Goal: Transaction & Acquisition: Purchase product/service

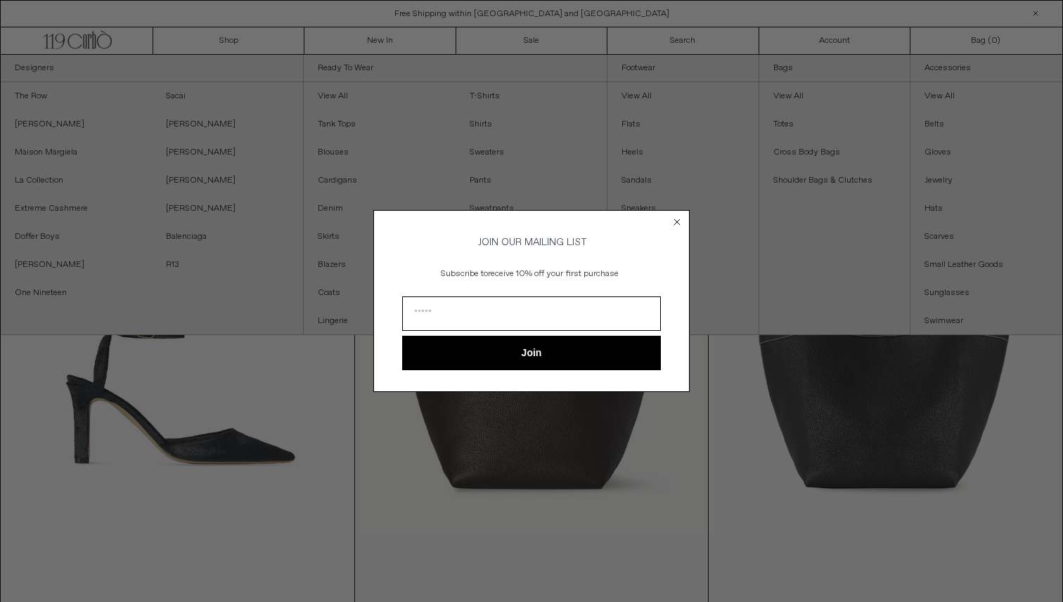
click at [674, 219] on circle "Close dialog" at bounding box center [676, 222] width 13 height 13
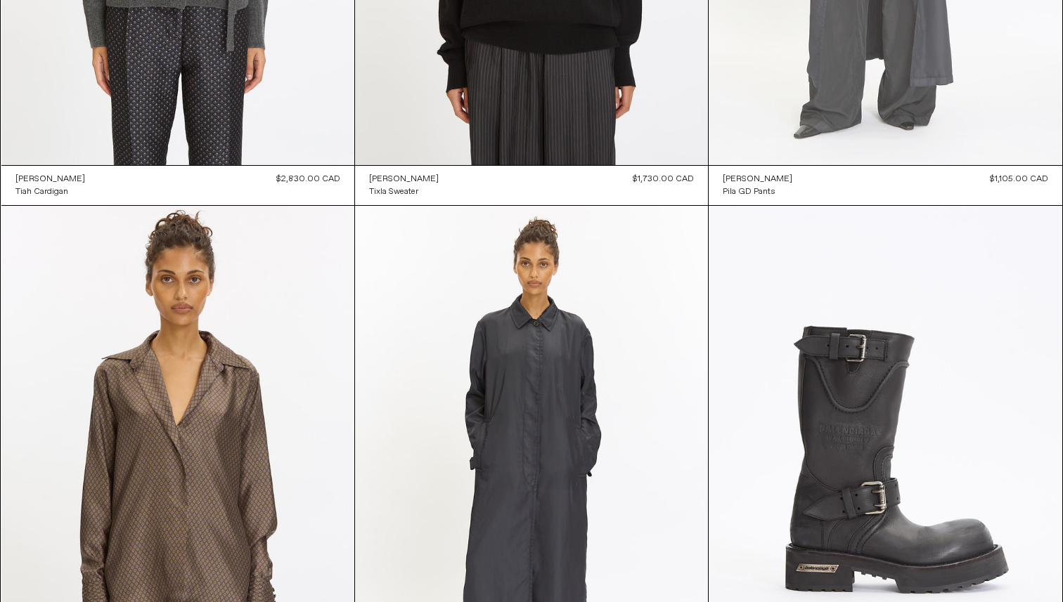
scroll to position [1829, 0]
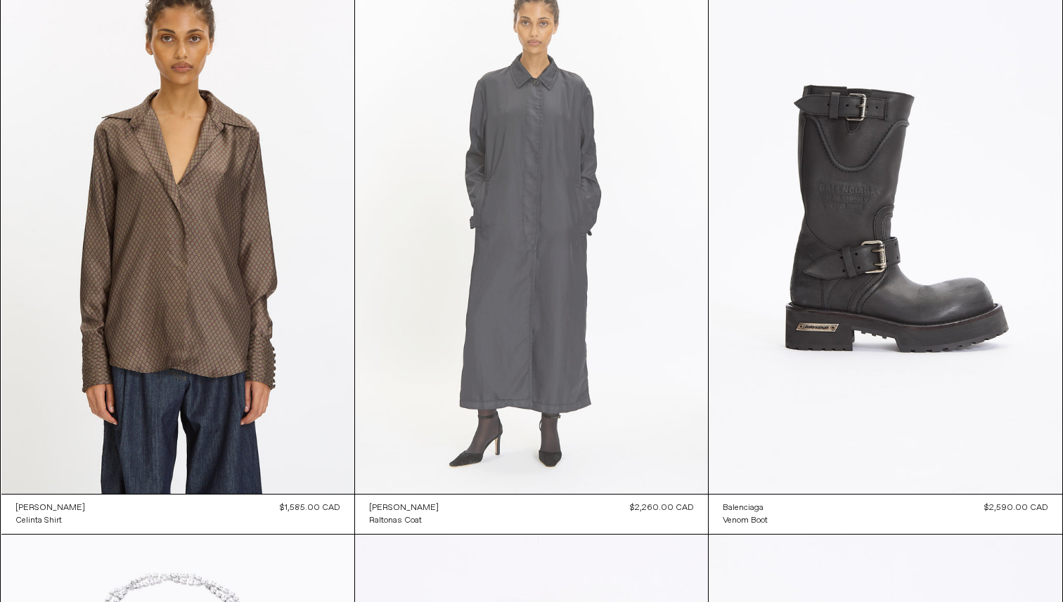
click at [606, 157] on at bounding box center [531, 229] width 353 height 529
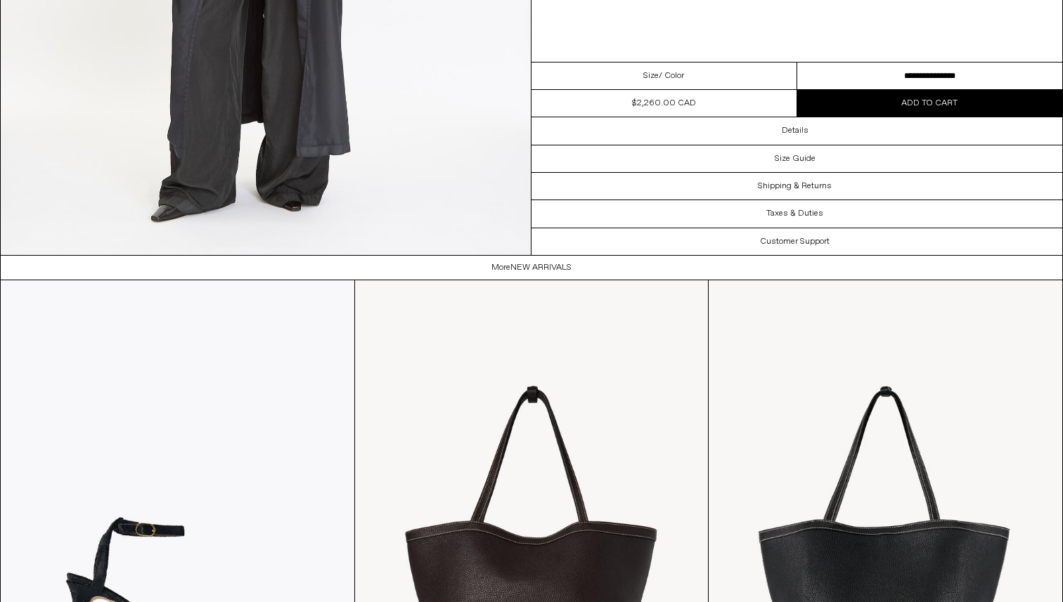
scroll to position [3243, 0]
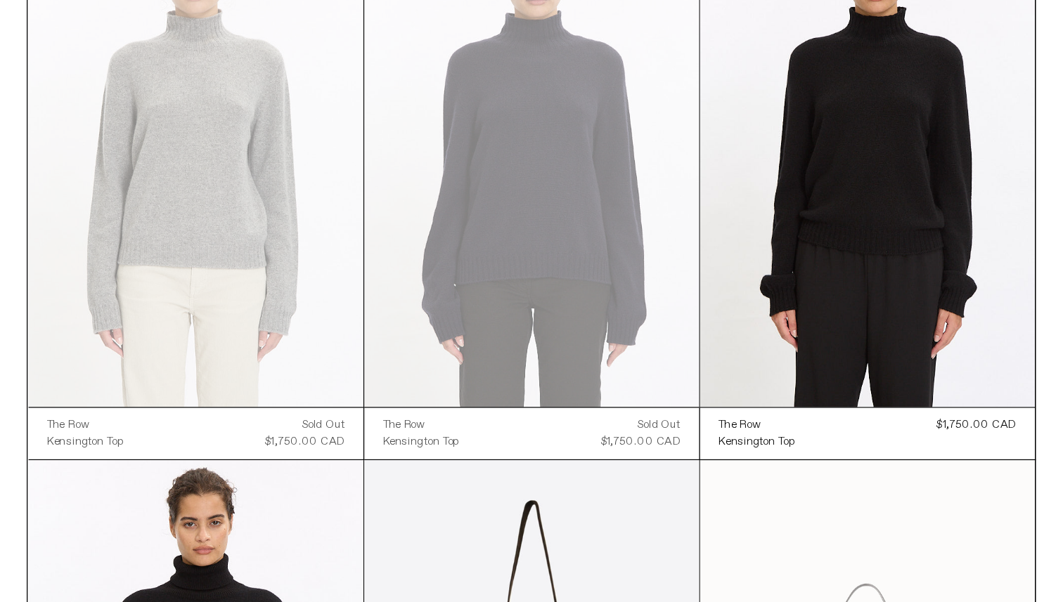
scroll to position [25684, 0]
